Goal: Transaction & Acquisition: Purchase product/service

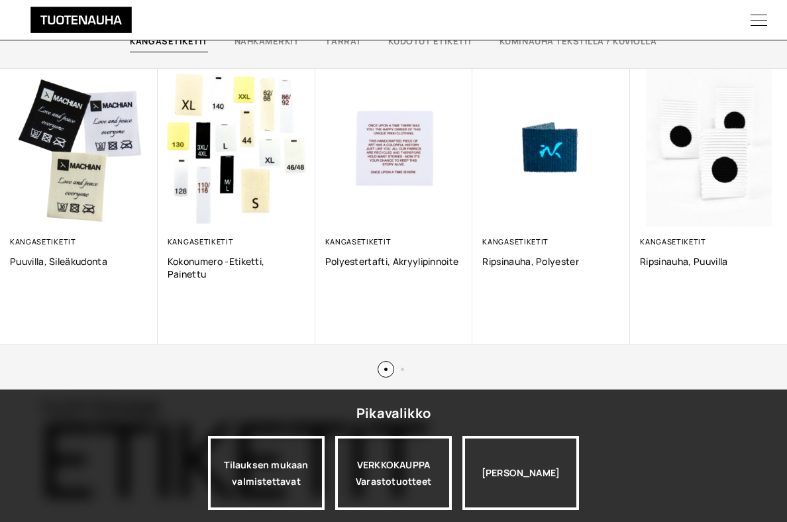
scroll to position [728, 0]
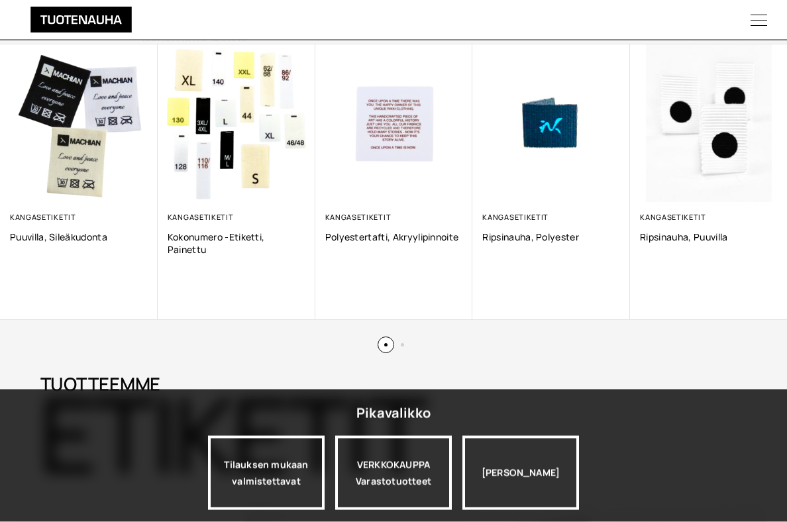
click at [412, 500] on div "VERKKOKAUPPA Varastotuotteet" at bounding box center [393, 473] width 117 height 74
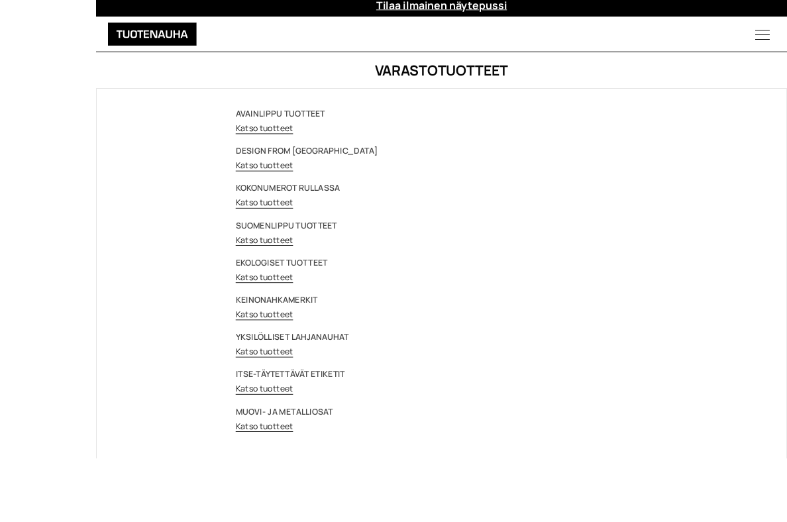
scroll to position [97, 0]
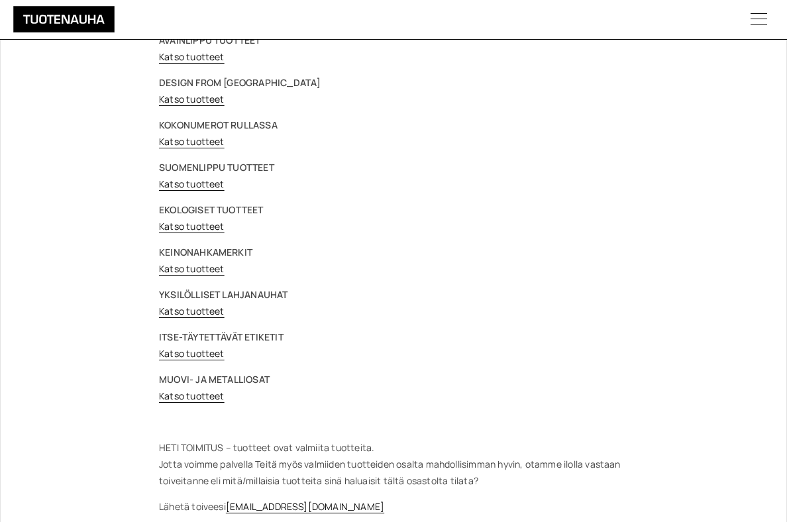
click at [297, 302] on p "YKSILÖLLISET LAHJANAUHAT Katso tuotteet" at bounding box center [393, 302] width 469 height 33
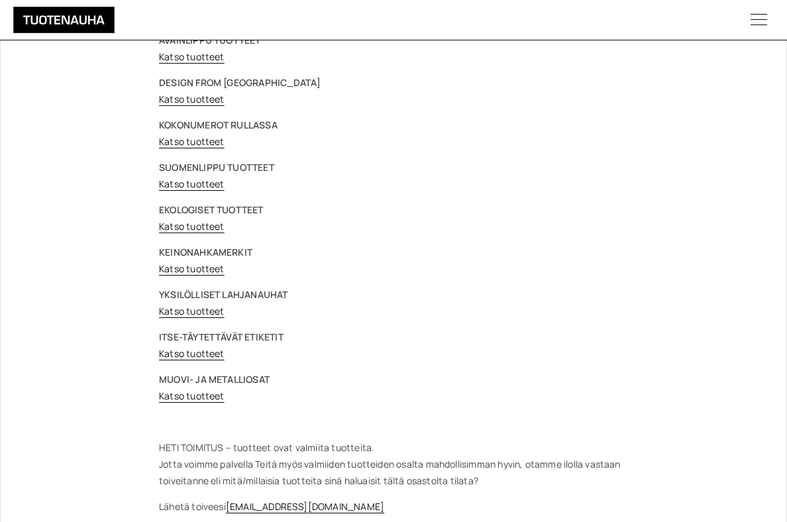
click at [197, 314] on link "Katso tuotteet" at bounding box center [192, 311] width 66 height 13
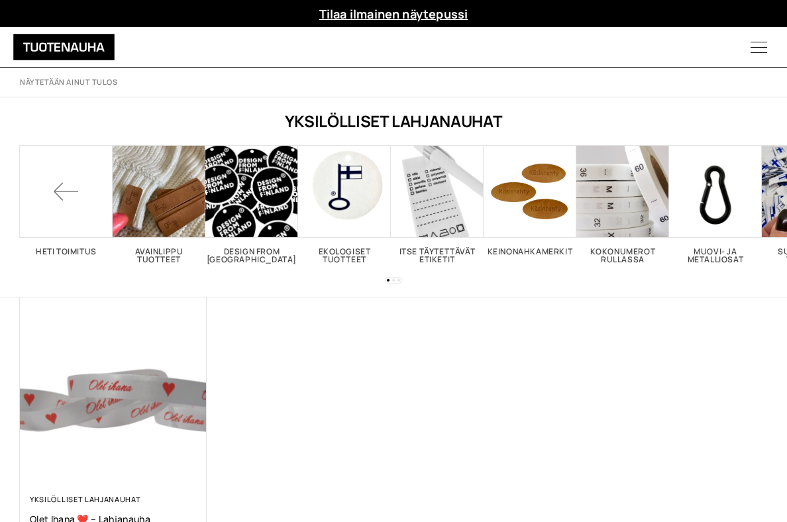
click at [769, 39] on icon "Menu" at bounding box center [759, 47] width 56 height 17
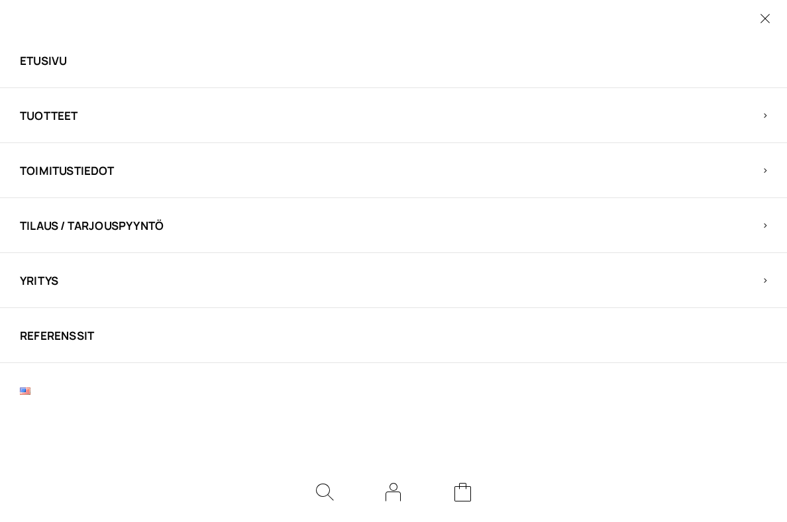
click at [744, 120] on span "Tuotteet" at bounding box center [382, 115] width 724 height 15
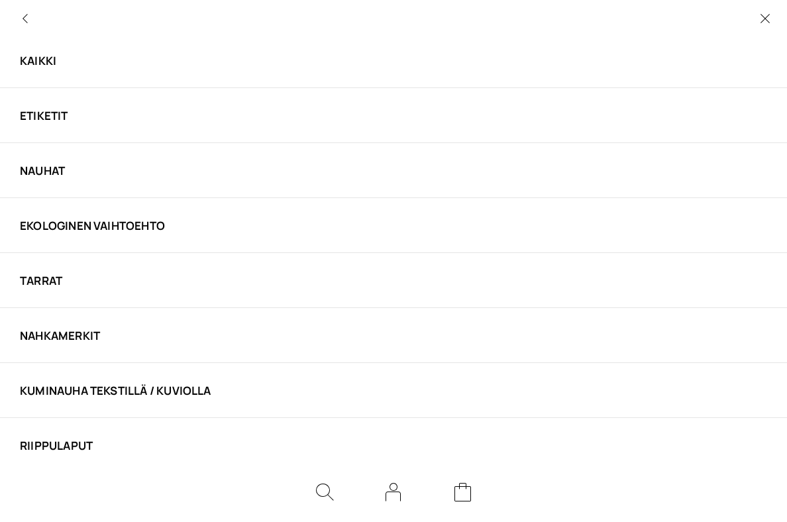
click at [64, 113] on link "Etiketit" at bounding box center [382, 115] width 724 height 15
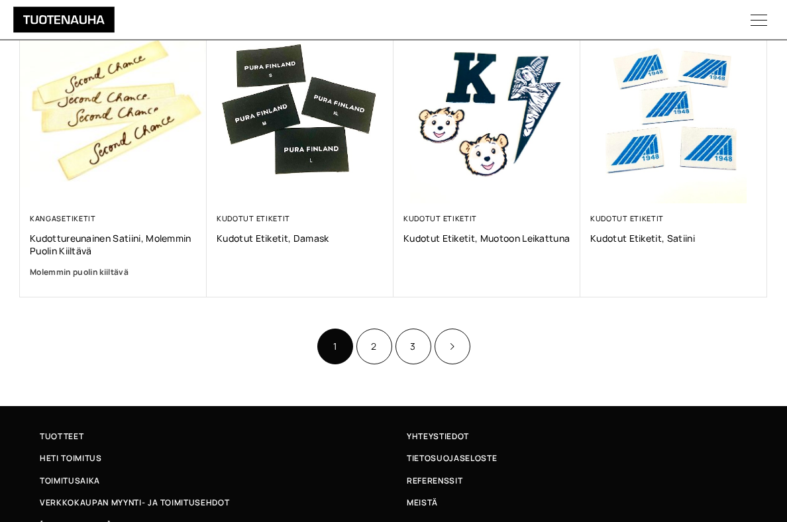
scroll to position [842, 0]
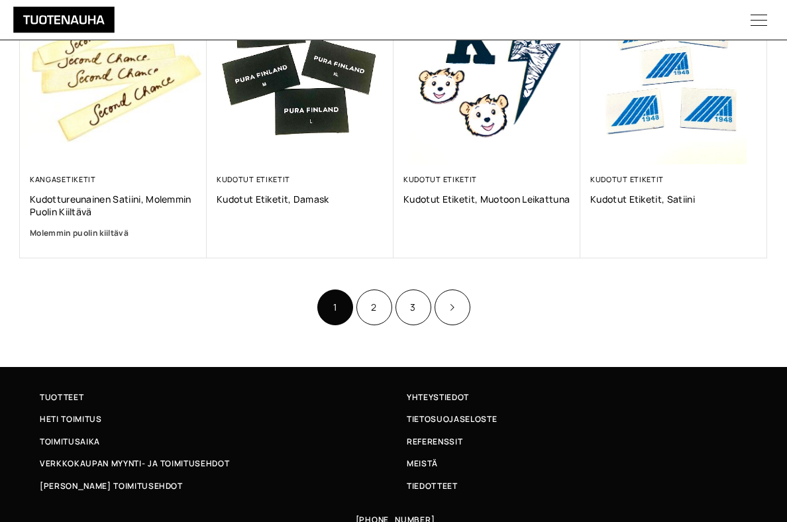
click at [376, 304] on link "2" at bounding box center [375, 308] width 36 height 36
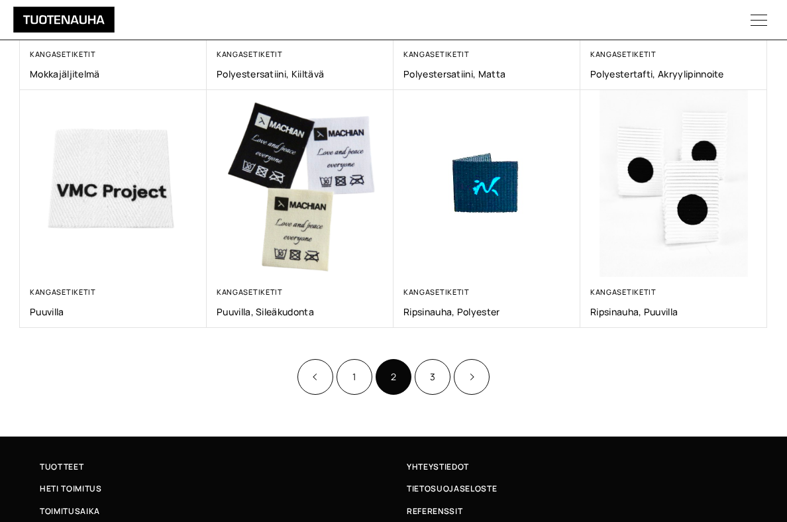
scroll to position [728, 0]
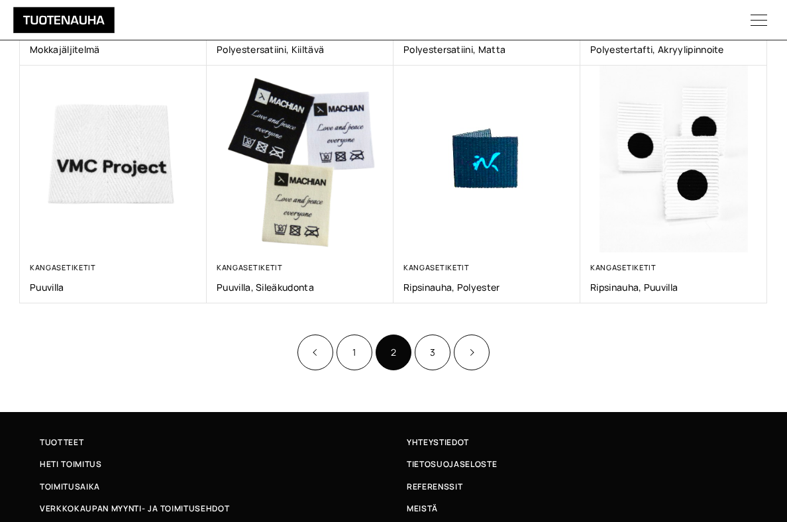
click at [436, 352] on link "3" at bounding box center [433, 353] width 36 height 36
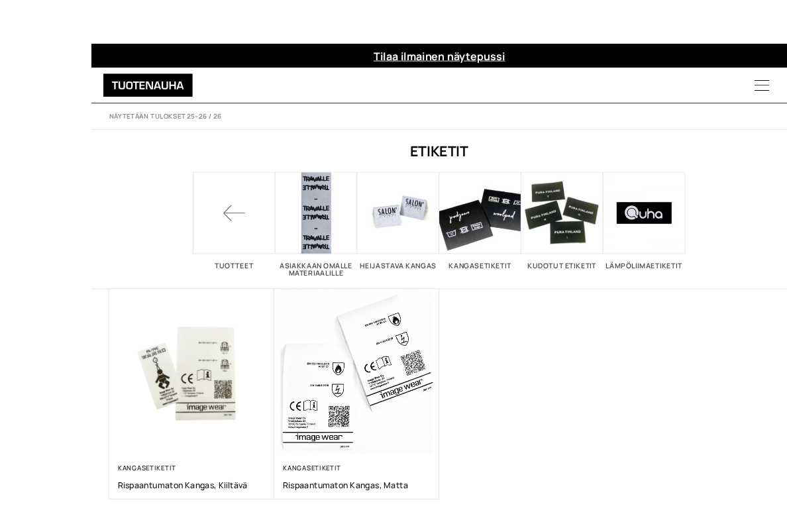
scroll to position [15, 0]
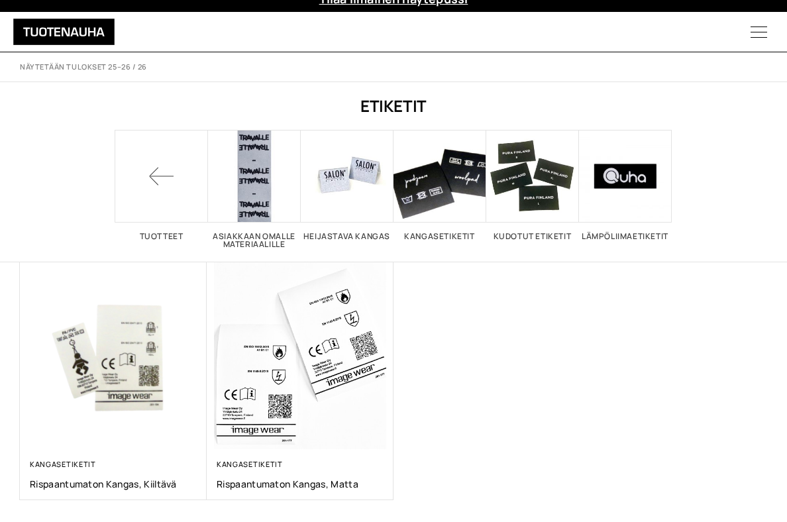
click at [454, 181] on span "Visit product category Kangasetiketit" at bounding box center [440, 177] width 93 height 93
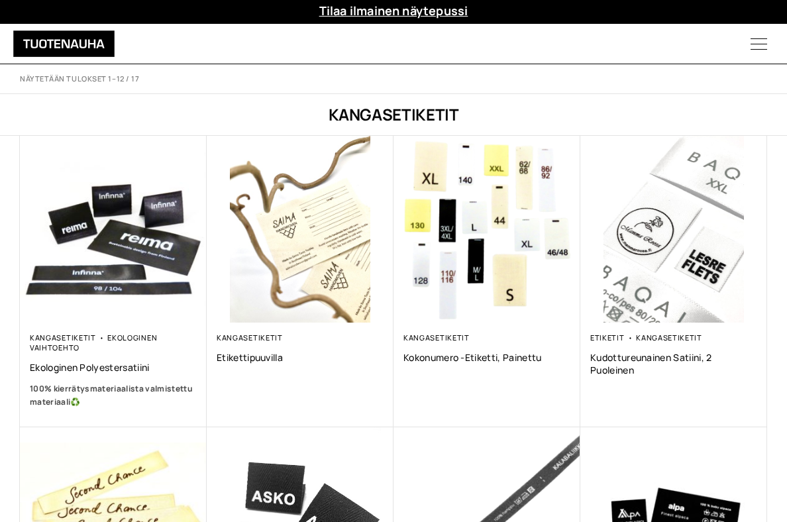
scroll to position [4, 0]
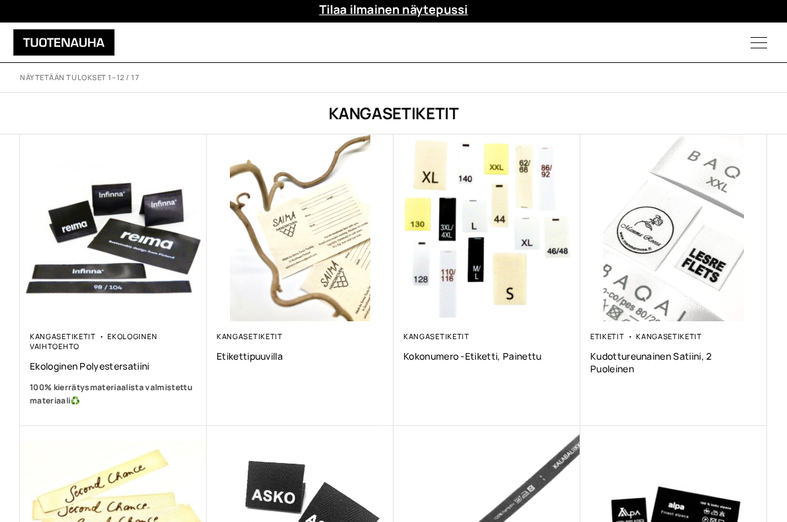
click at [133, 235] on img at bounding box center [113, 228] width 187 height 187
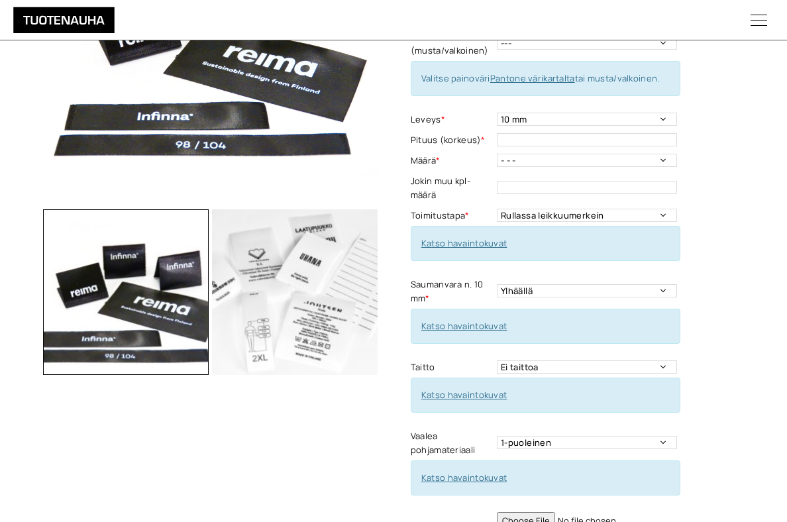
click at [334, 311] on img "button" at bounding box center [295, 292] width 166 height 166
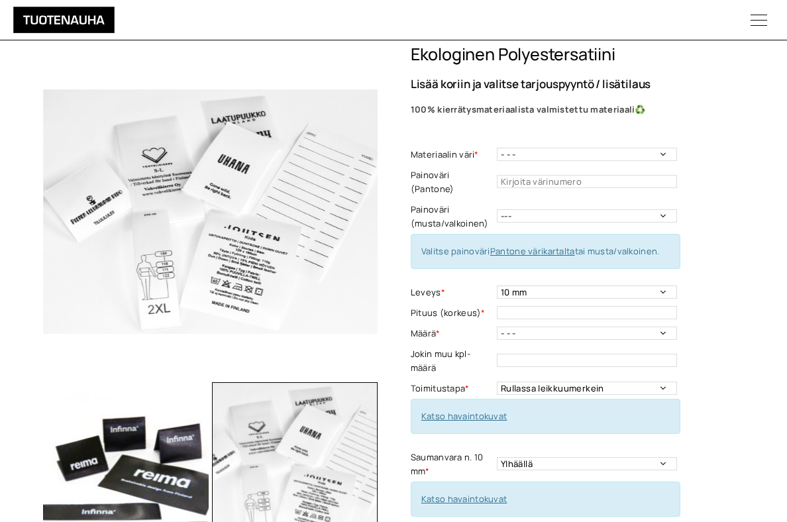
scroll to position [40, 0]
click at [137, 448] on img "button" at bounding box center [126, 465] width 166 height 166
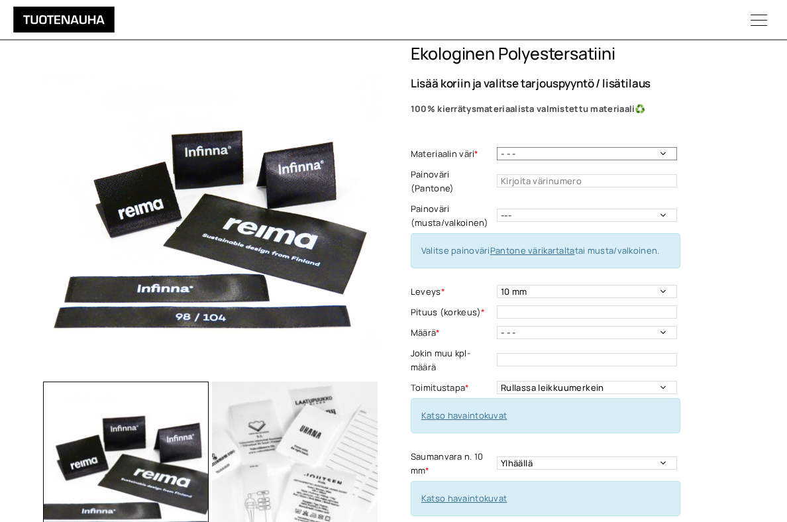
click at [677, 151] on select "- - - Valkoinen Musta" at bounding box center [587, 153] width 180 height 13
select select "Musta"
click at [677, 174] on input "text" at bounding box center [587, 180] width 180 height 13
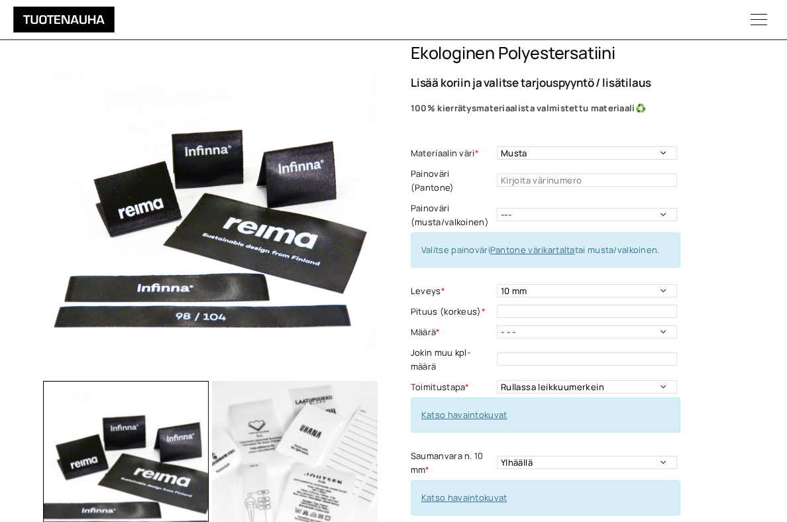
click at [752, 172] on div "Ekologinen polyestersatiini Lisää koriin ja valitse tarjouspyyntö / lisätilaus …" at bounding box center [589, 461] width 357 height 834
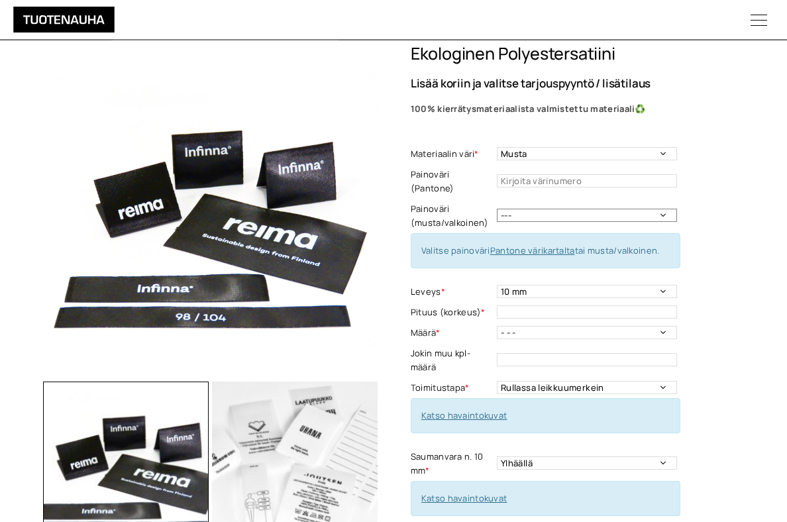
click at [677, 209] on select "--- Musta Valkoinen" at bounding box center [587, 215] width 180 height 13
select select "valkoinen"
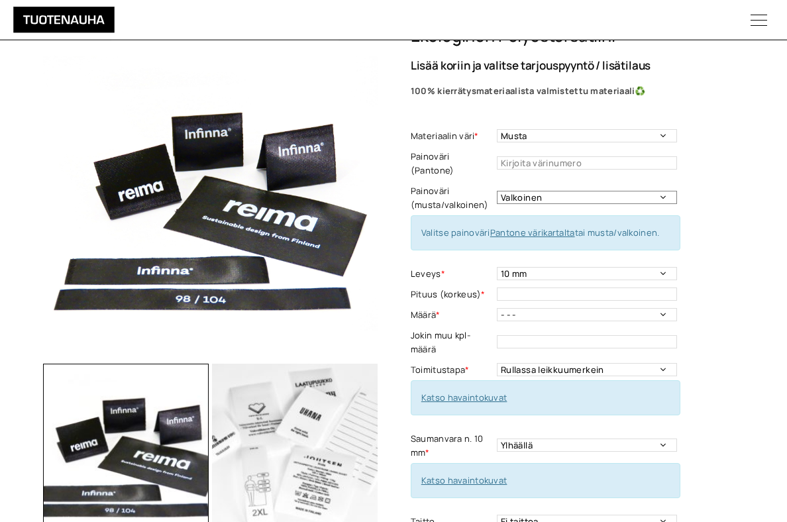
scroll to position [59, 0]
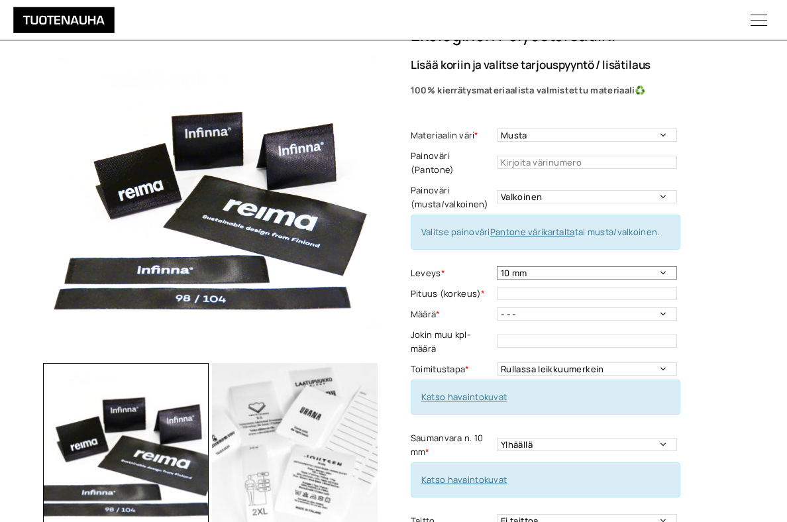
click at [677, 266] on select "10 mm 15 mm 20 mm 25 mm 30 mm 35 mm 40 mm 45 mm 50 mm 55 mm 60 mm 65 mm 70 mm" at bounding box center [587, 272] width 180 height 13
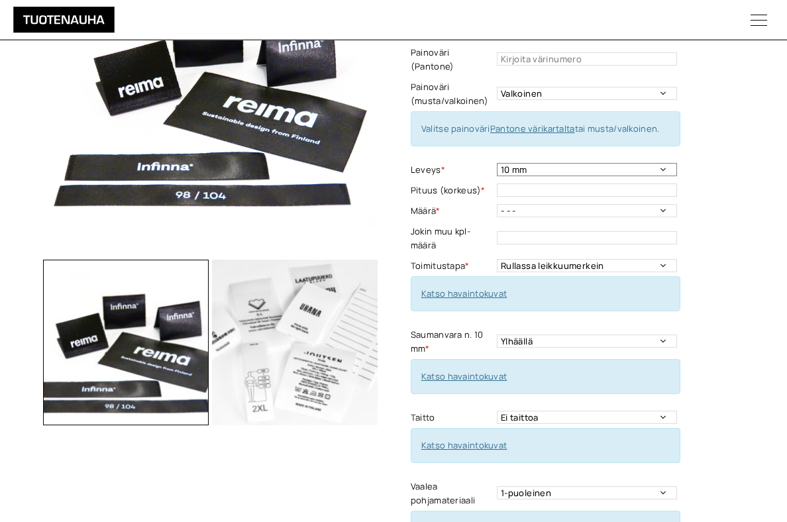
scroll to position [163, 0]
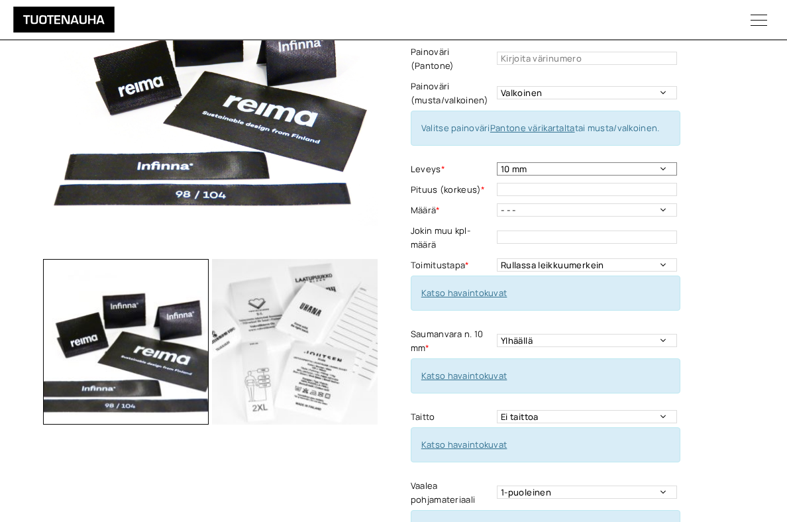
click at [677, 162] on select "10 mm 15 mm 20 mm 25 mm 30 mm 35 mm 40 mm 45 mm 50 mm 55 mm 60 mm 65 mm 70 mm" at bounding box center [587, 168] width 180 height 13
select select "30 mm"
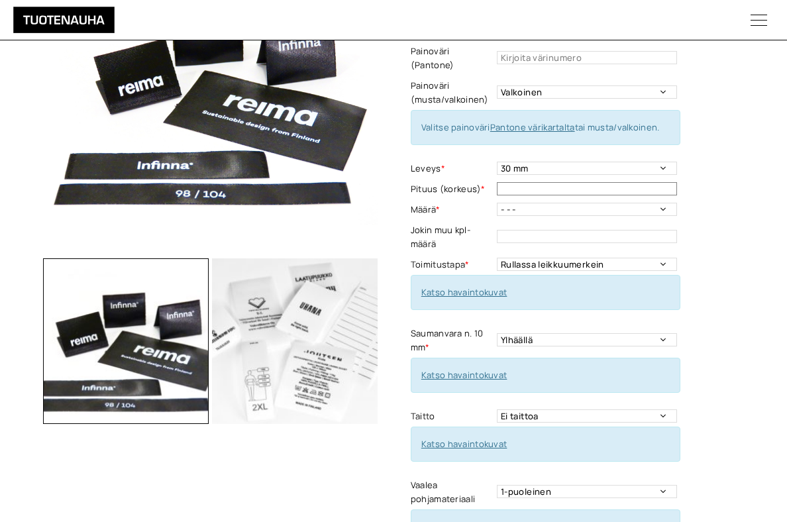
click at [677, 182] on input "text" at bounding box center [587, 188] width 180 height 13
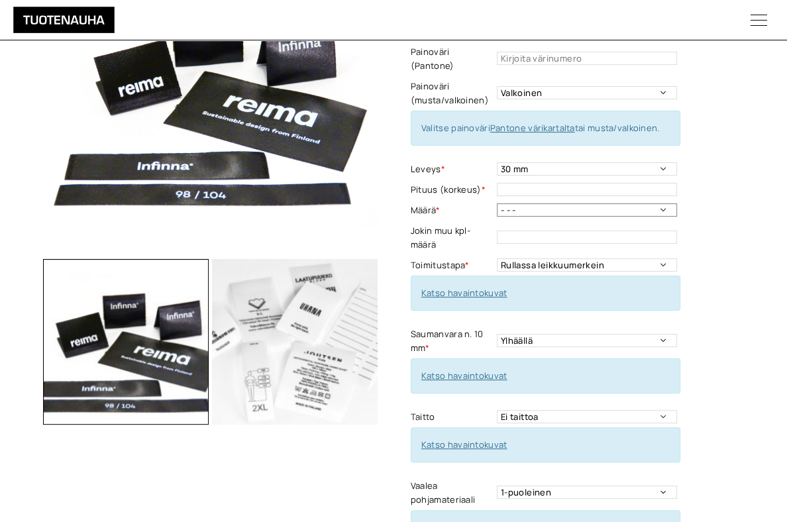
click at [677, 203] on select "- - - 250kpl 500 kpl 1000 kpl 1500 kpl 2000 kpl 2500 kpl 3000 kpl 3500 kpl 4000…" at bounding box center [587, 209] width 180 height 13
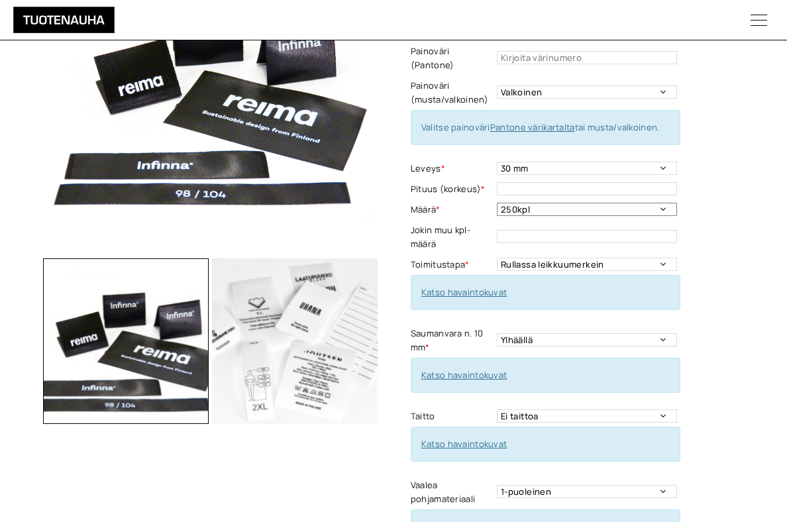
click at [677, 203] on select "- - - 250kpl 500 kpl 1000 kpl 1500 kpl 2000 kpl 2500 kpl 3000 kpl 3500 kpl 4000…" at bounding box center [587, 209] width 180 height 13
select select "500 kpl"
click at [677, 258] on select "Rullassa leikkuumerkein Rullassa ilman leikkuumerkkejä Leikattuna" at bounding box center [587, 264] width 180 height 13
select select "Rullassa ilman leikkuumerkkejä"
click at [677, 162] on select "10 mm 15 mm 20 mm 25 mm 30 mm 35 mm 40 mm 45 mm 50 mm 55 mm 60 mm 65 mm 70 mm" at bounding box center [587, 168] width 180 height 13
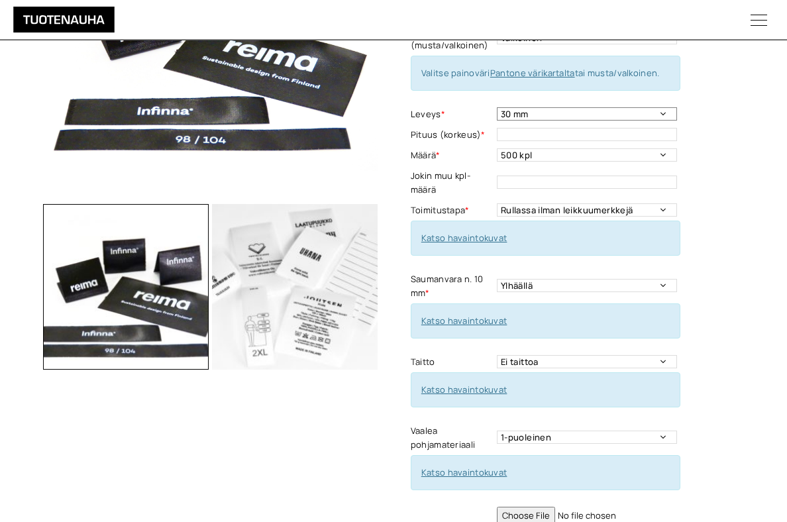
scroll to position [219, 0]
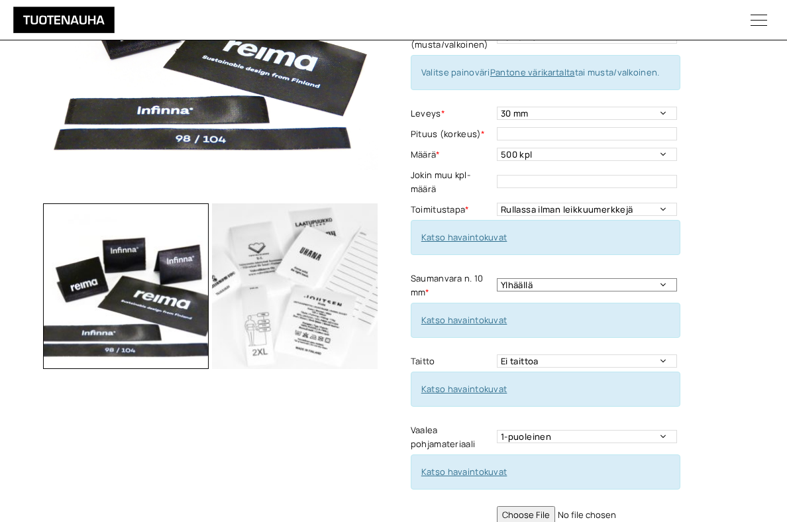
click at [677, 278] on select "Ylhäällä Vasemmalla sivulla Oikealla sivulla Ympäriinsä Molemmilla sivuilla Ylh…" at bounding box center [587, 284] width 180 height 13
click at [677, 355] on select "Ei taittoa Päästätaitto Päistätaitto Keskitaitto,minimi koko 15 x 40 mm Hiippat…" at bounding box center [587, 361] width 180 height 13
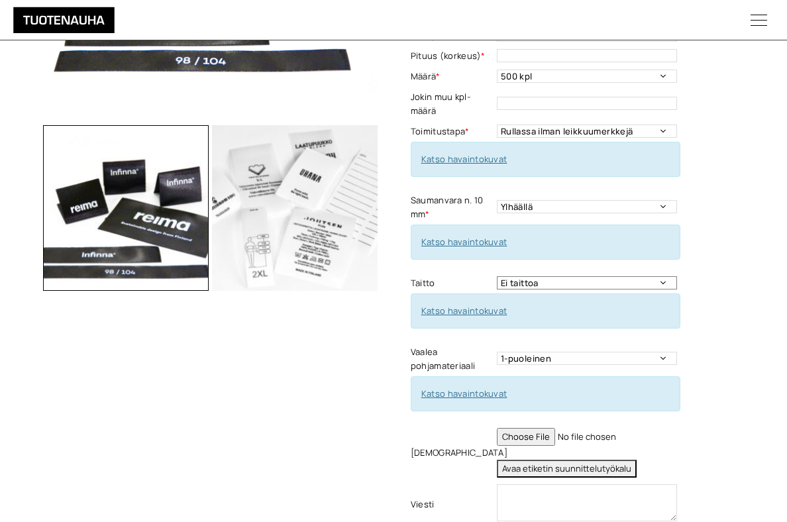
scroll to position [323, 0]
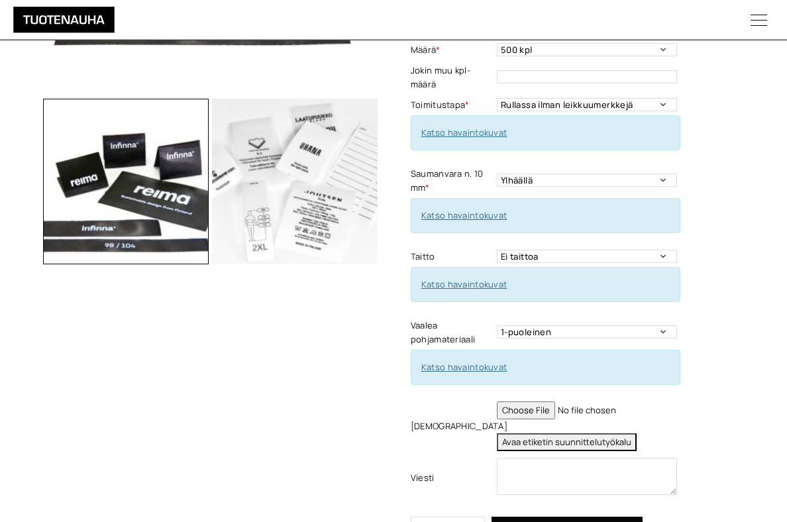
click at [490, 278] on link "Katso havaintokuvat" at bounding box center [465, 284] width 86 height 12
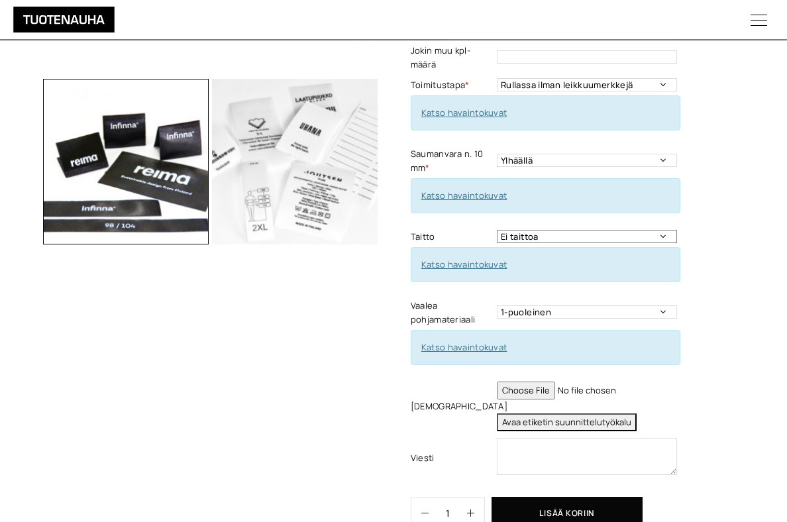
click at [677, 230] on select "Ei taittoa Päästätaitto Päistätaitto Keskitaitto,minimi koko 15 x 40 mm Hiippat…" at bounding box center [587, 236] width 180 height 13
select select "Päistätaitto"
click at [677, 154] on select "Ylhäällä Vasemmalla sivulla Oikealla sivulla Ympäriinsä Molemmilla sivuilla Ylh…" at bounding box center [587, 160] width 180 height 13
click at [677, 78] on select "Rullassa leikkuumerkein Rullassa ilman leikkuumerkkejä Leikattuna" at bounding box center [587, 84] width 180 height 13
select select "Leikattuna"
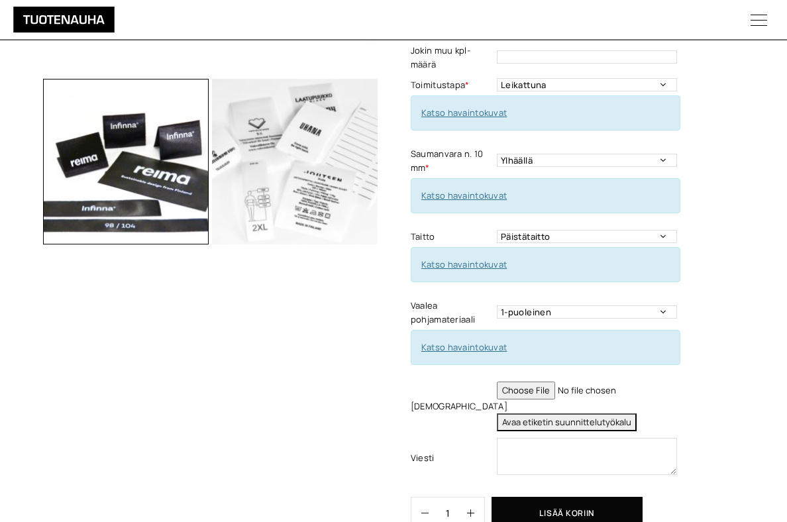
click at [479, 107] on link "Katso havaintokuvat" at bounding box center [465, 113] width 86 height 12
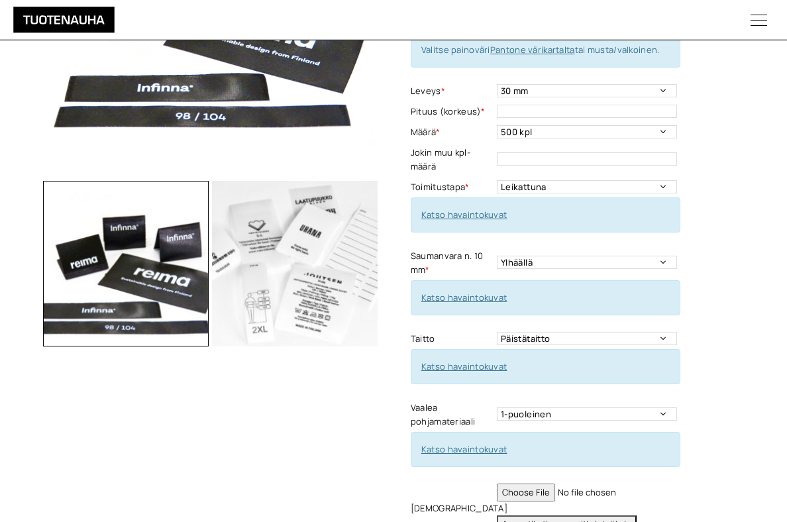
scroll to position [280, 0]
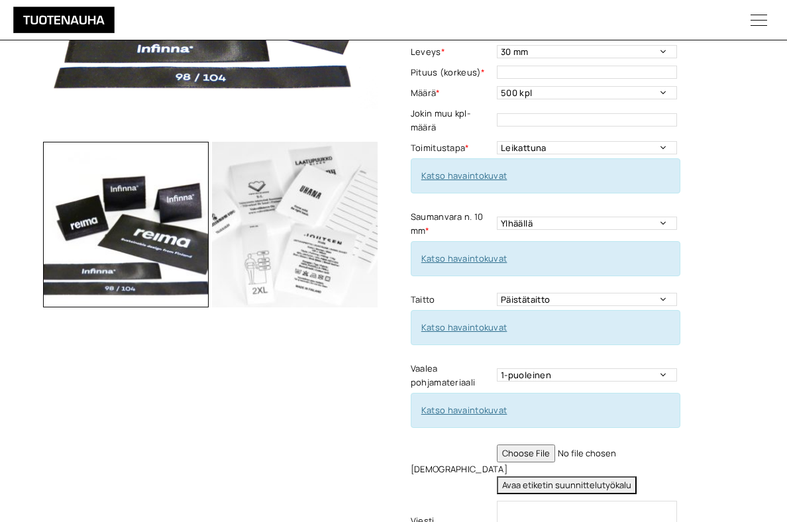
click at [486, 253] on link "Katso havaintokuvat" at bounding box center [465, 259] width 86 height 12
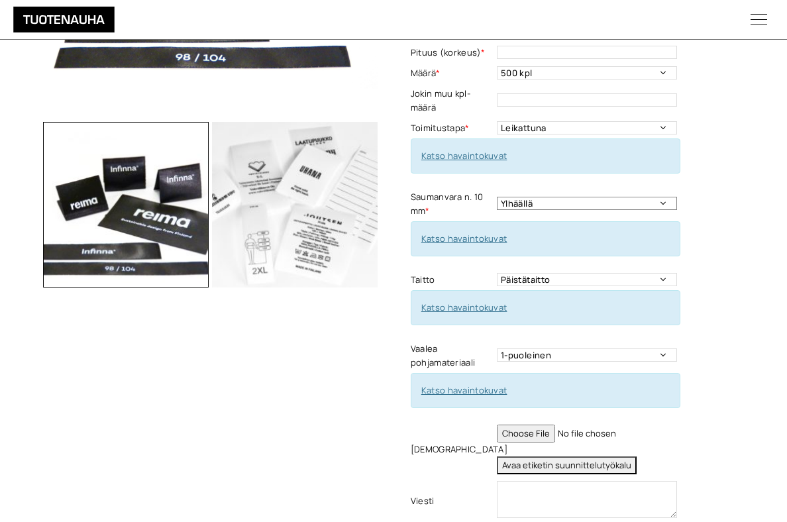
click at [677, 198] on select "Ylhäällä Vasemmalla sivulla Oikealla sivulla Ympäriinsä Molemmilla sivuilla Ylh…" at bounding box center [587, 204] width 180 height 13
select select "Ympäriinsä"
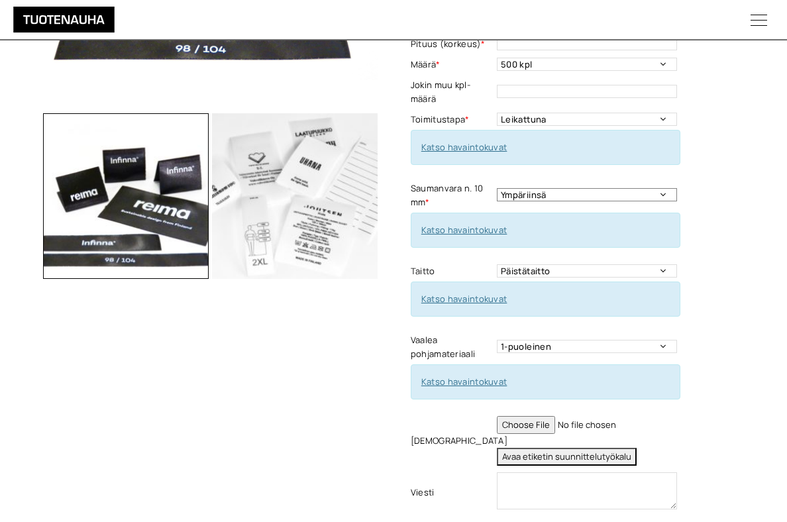
scroll to position [309, 0]
click at [490, 376] on link "Katso havaintokuvat" at bounding box center [465, 382] width 86 height 12
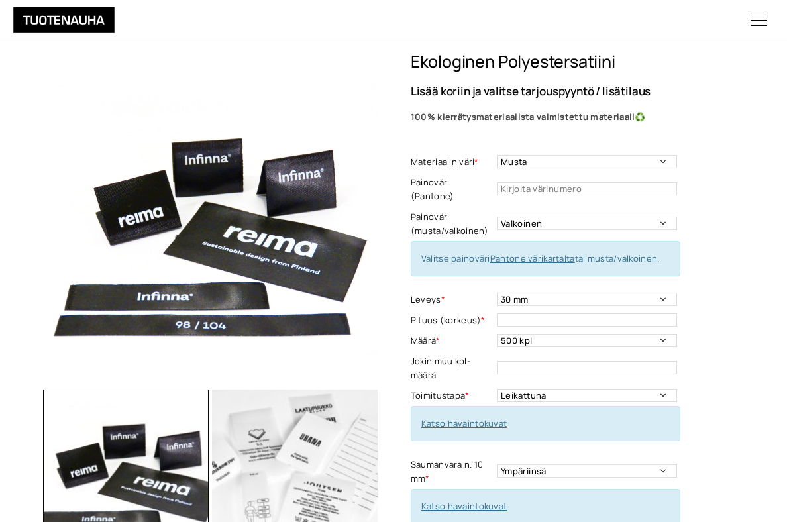
scroll to position [56, 0]
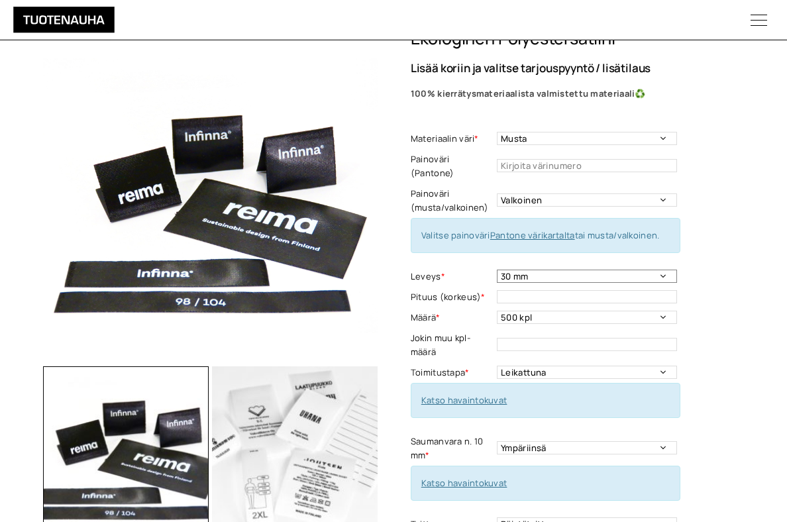
click at [677, 270] on select "10 mm 15 mm 20 mm 25 mm 30 mm 35 mm 40 mm 45 mm 50 mm 55 mm 60 mm 65 mm 70 mm" at bounding box center [587, 276] width 180 height 13
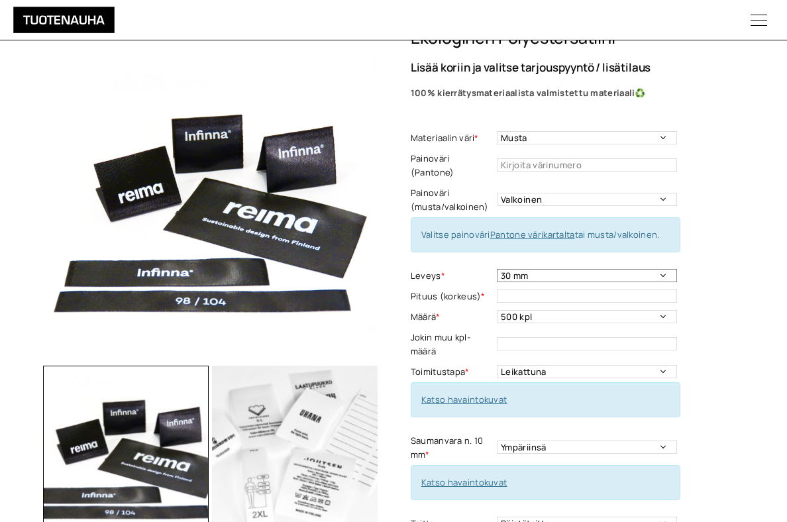
select select "50 mm"
click at [672, 290] on input "text" at bounding box center [587, 296] width 180 height 13
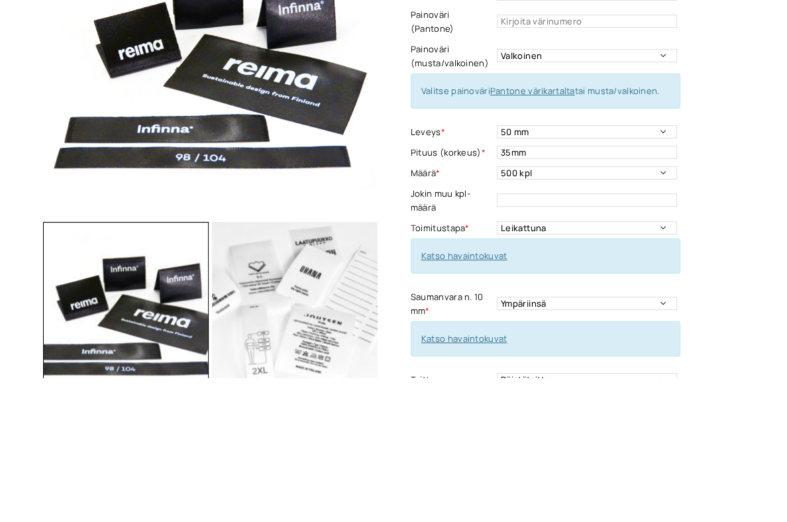
click at [758, 205] on div "Ekologinen polyestersatiini Lisää koriin ja valitse tarjouspyyntö / lisätilaus …" at bounding box center [589, 445] width 357 height 834
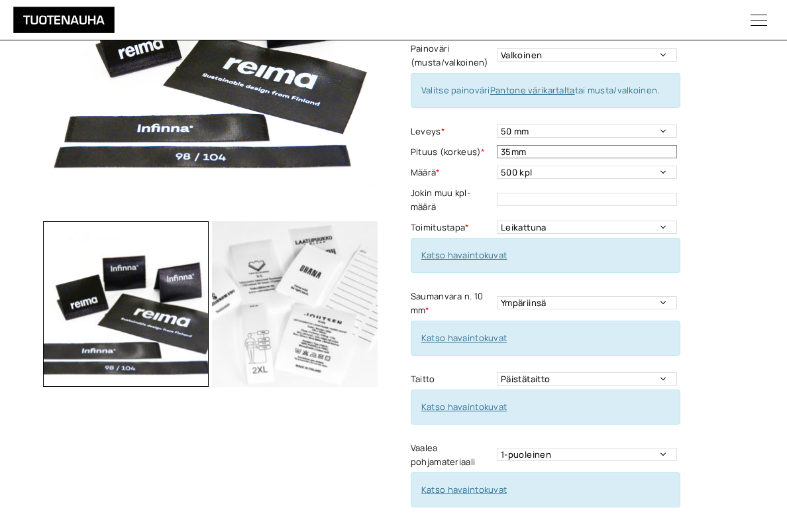
click at [515, 145] on input "35mm" at bounding box center [587, 151] width 180 height 13
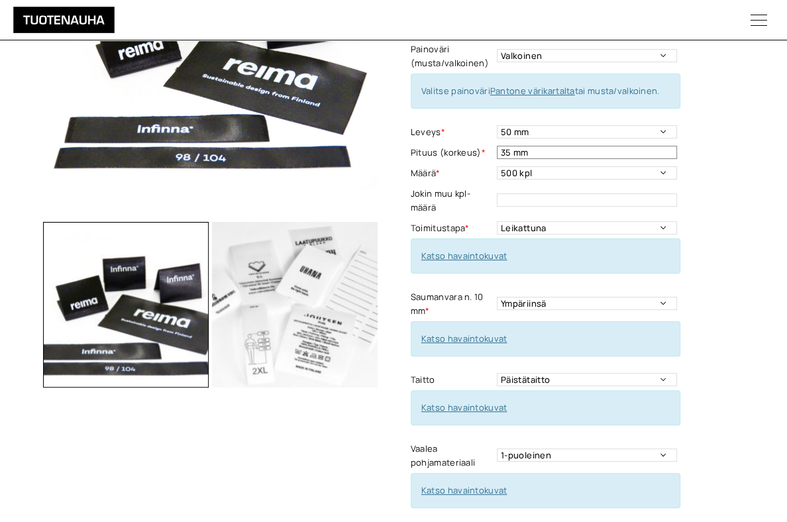
type input "35 mm"
click at [756, 215] on div "Ekologinen polyestersatiini Lisää koriin ja valitse tarjouspyyntö / lisätilaus …" at bounding box center [589, 301] width 357 height 834
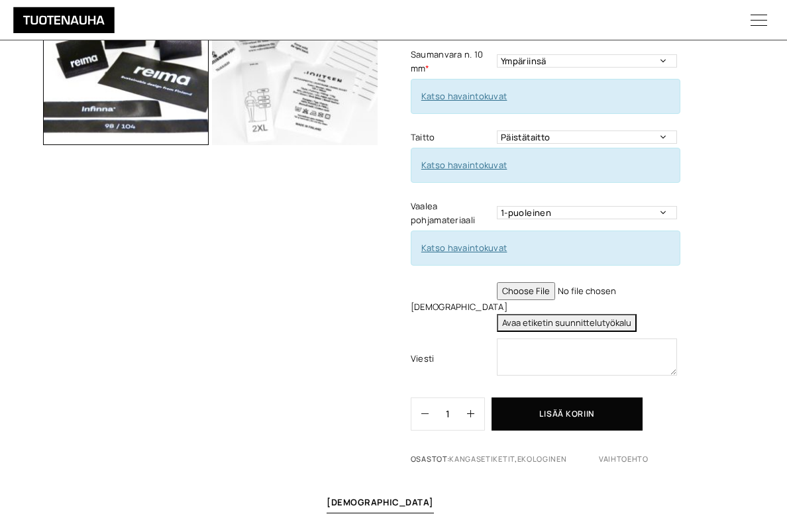
scroll to position [442, 0]
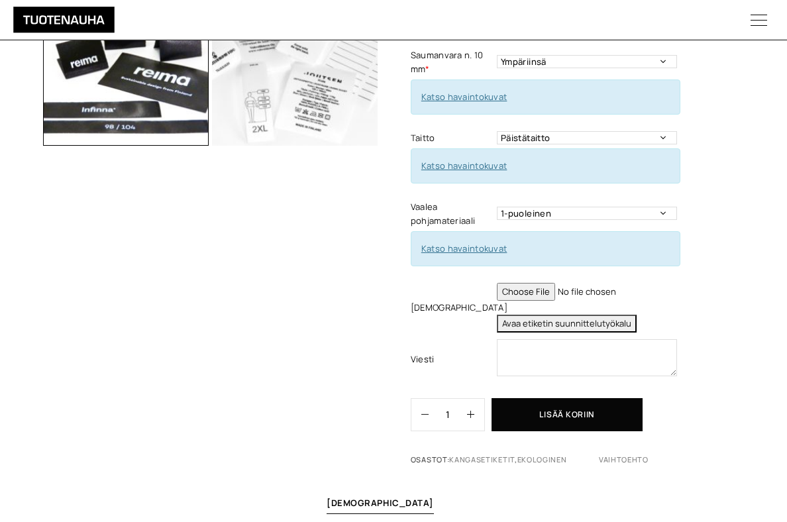
click at [621, 398] on button "Lisää koriin" at bounding box center [567, 414] width 151 height 33
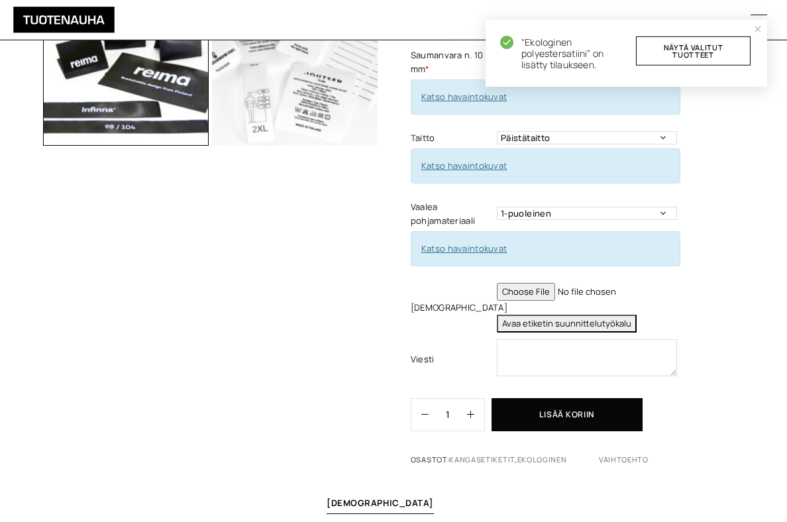
click at [703, 48] on link "Näytä valitut tuotteet" at bounding box center [693, 50] width 115 height 29
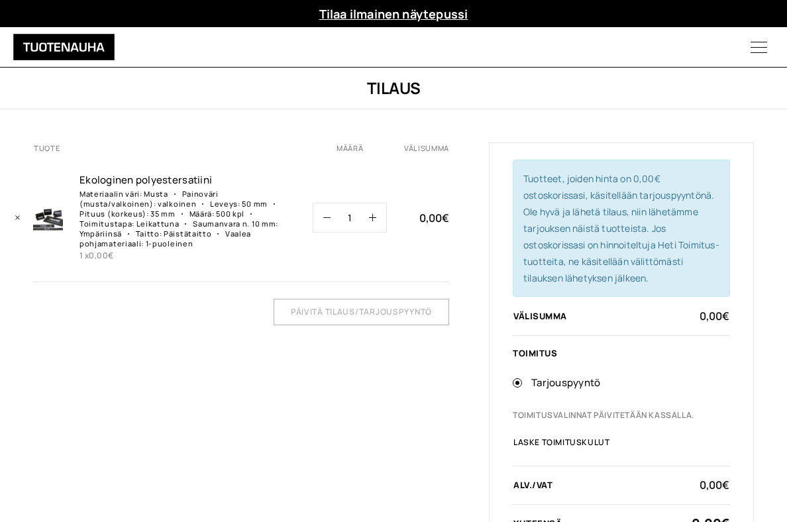
click at [755, 55] on icon "Menu" at bounding box center [759, 47] width 56 height 17
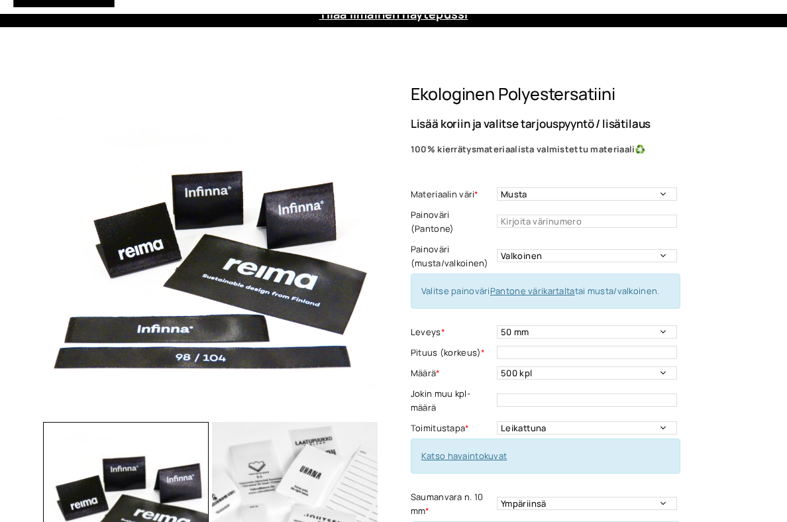
select select "Musta"
select select "valkoinen"
select select "50 mm"
select select "500 kpl"
select select "Leikattuna"
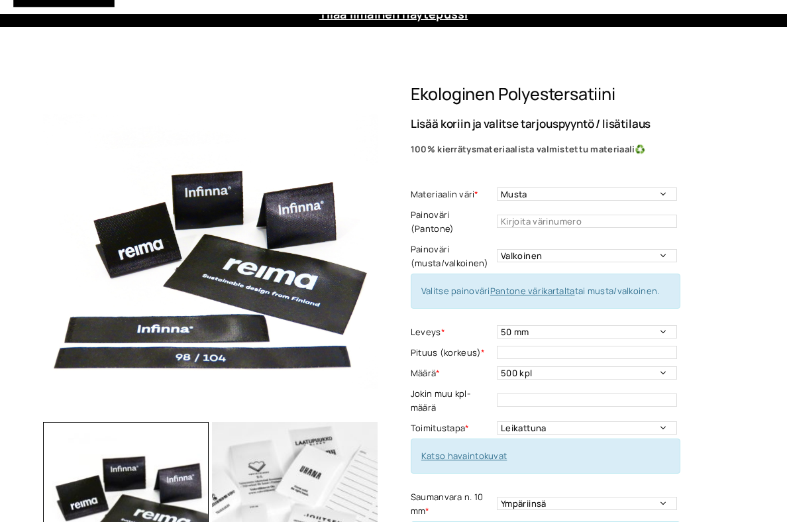
select select "Ympäriinsä"
select select "Päistätaitto"
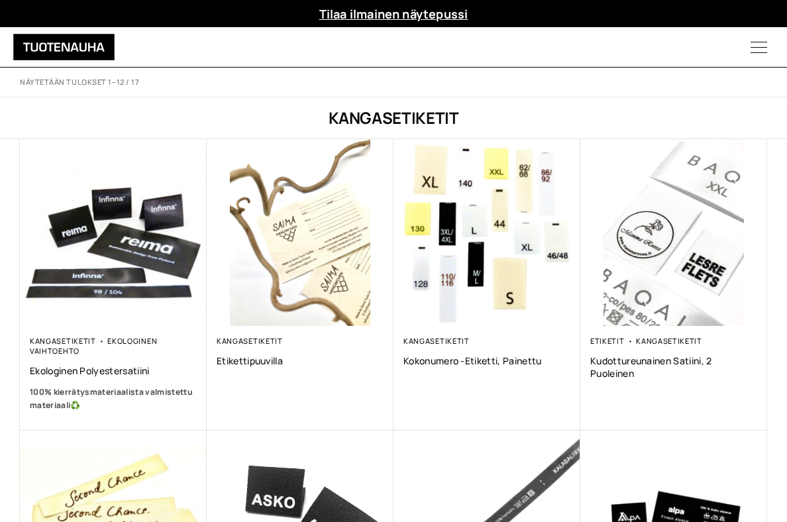
scroll to position [5, 0]
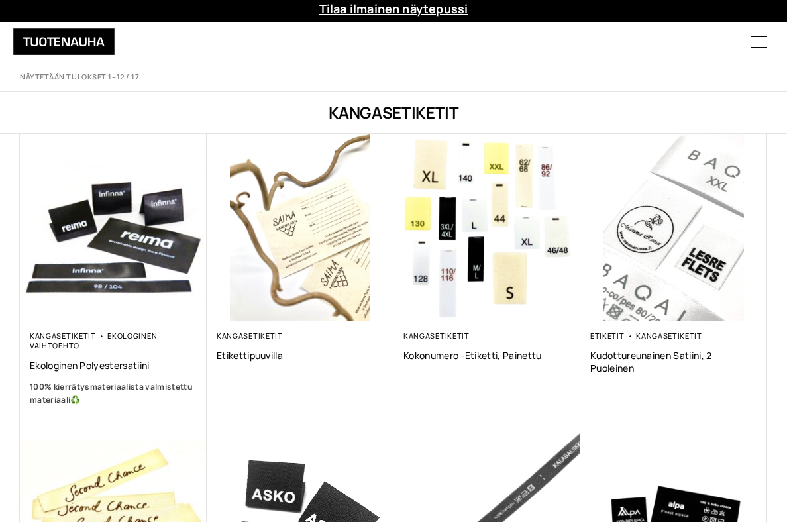
click at [430, 16] on link "Tilaa ilmainen näytepussi" at bounding box center [393, 9] width 149 height 16
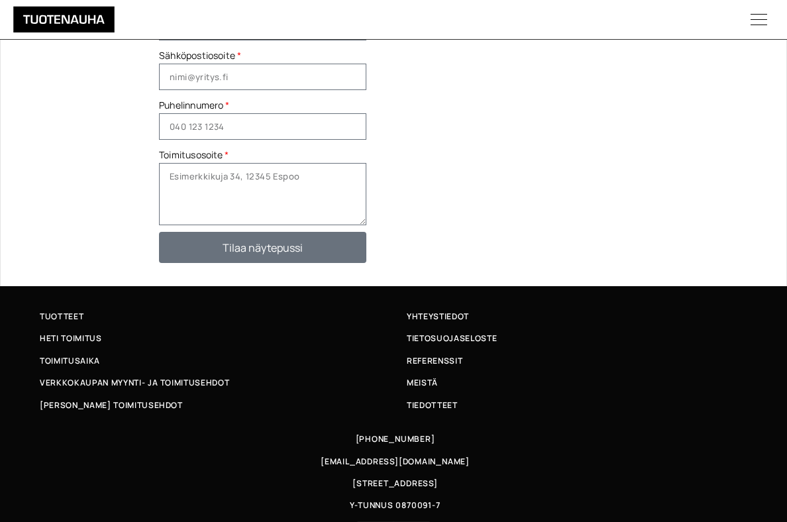
scroll to position [455, 0]
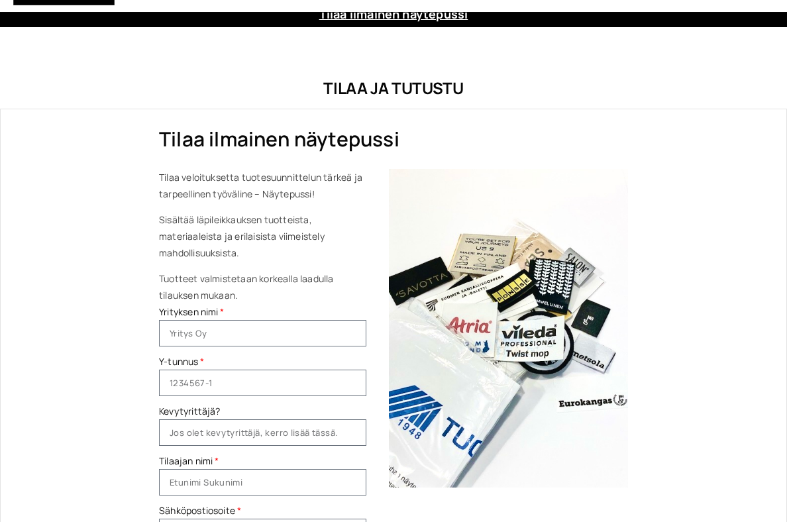
scroll to position [494, 0]
